Goal: Book appointment/travel/reservation

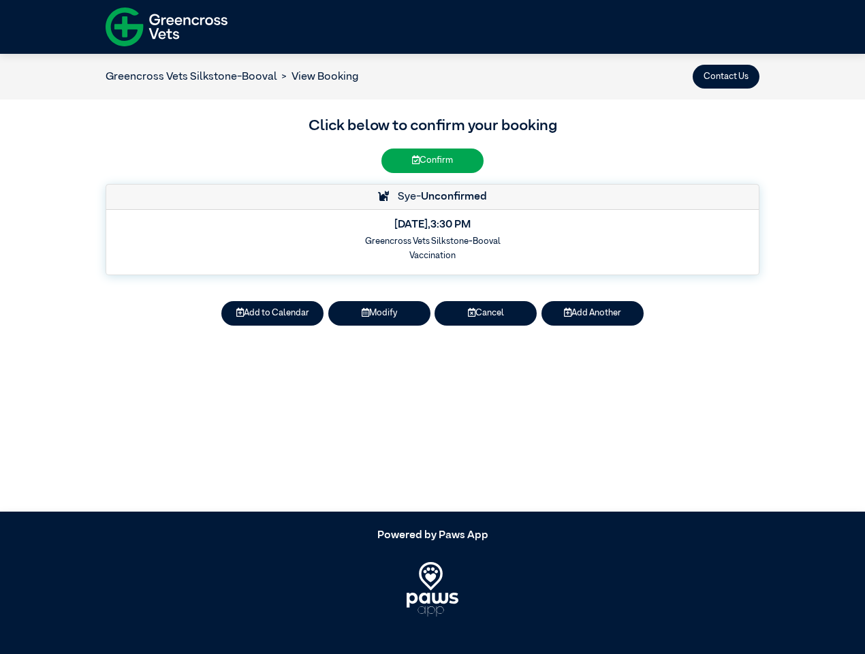
click at [726, 76] on button "Contact Us" at bounding box center [726, 77] width 67 height 24
click at [273, 313] on button "Add to Calendar" at bounding box center [272, 313] width 102 height 24
click at [379, 313] on button "Modify" at bounding box center [379, 313] width 102 height 24
click at [486, 313] on button "Cancel" at bounding box center [486, 313] width 102 height 24
click at [593, 313] on button "Add Another" at bounding box center [593, 313] width 102 height 24
